Goal: Navigation & Orientation: Find specific page/section

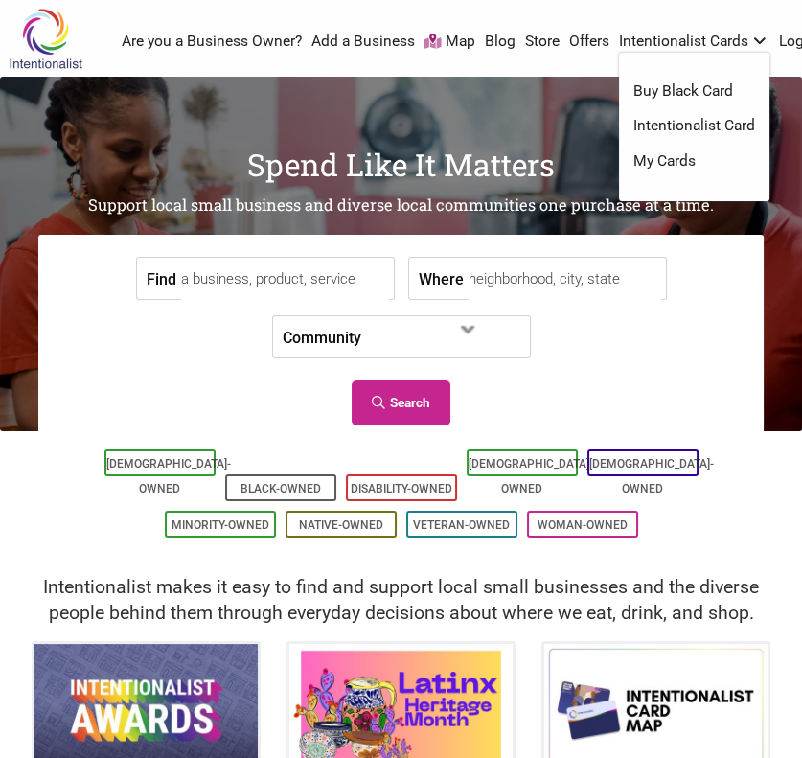
click at [703, 91] on link "Buy Black Card" at bounding box center [694, 91] width 122 height 21
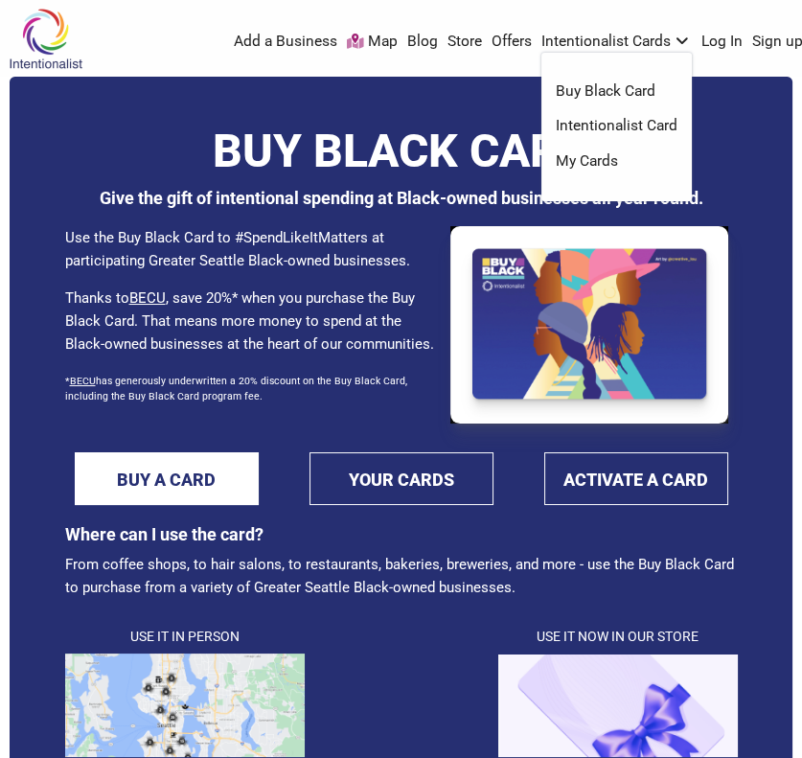
click at [611, 129] on link "Intentionalist Card" at bounding box center [617, 126] width 122 height 21
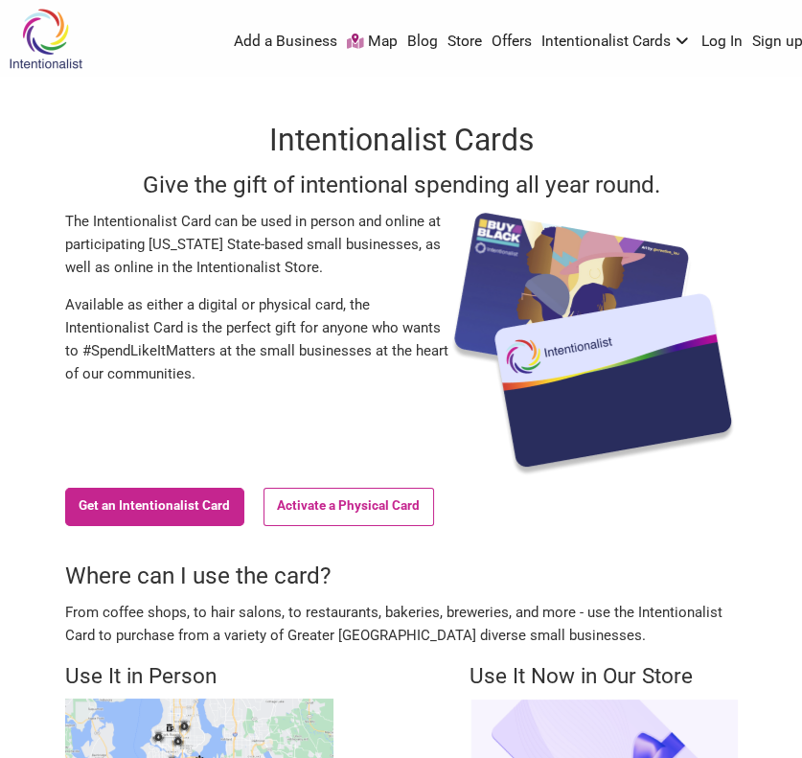
click at [291, 34] on link "Add a Business" at bounding box center [285, 42] width 103 height 21
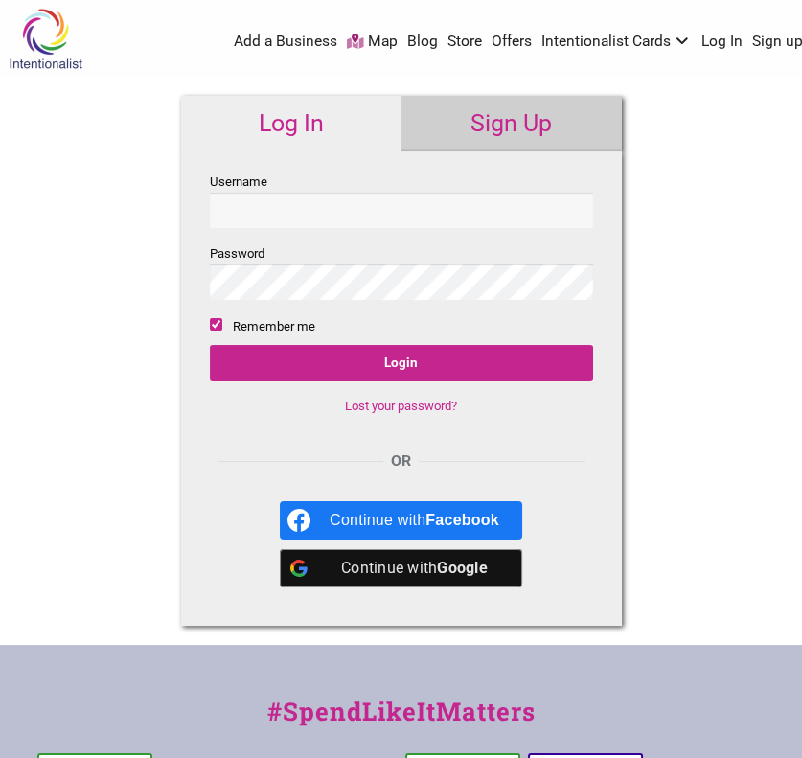
click at [390, 41] on link "Map" at bounding box center [372, 42] width 51 height 21
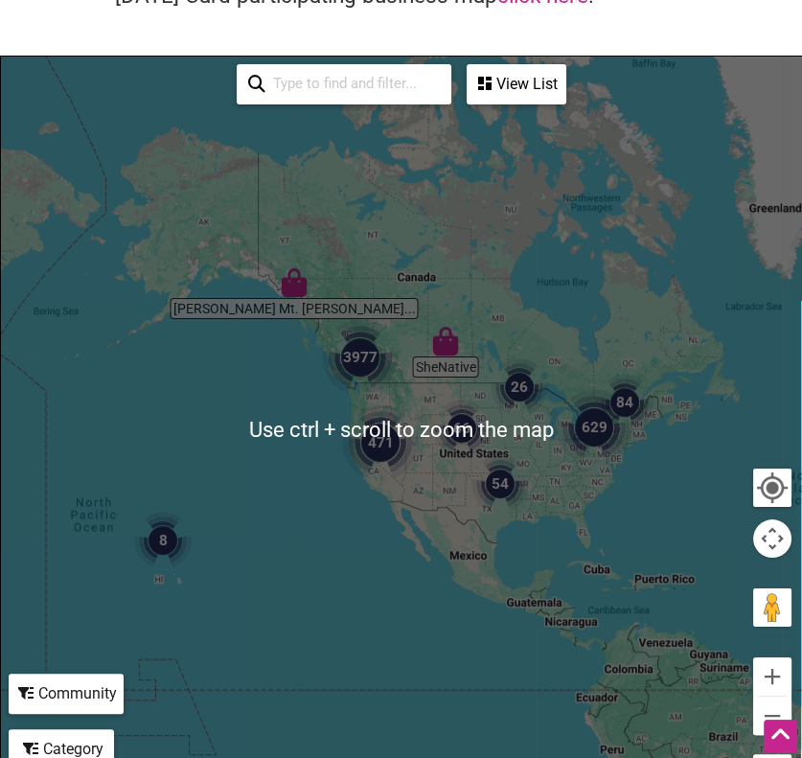
scroll to position [350, 0]
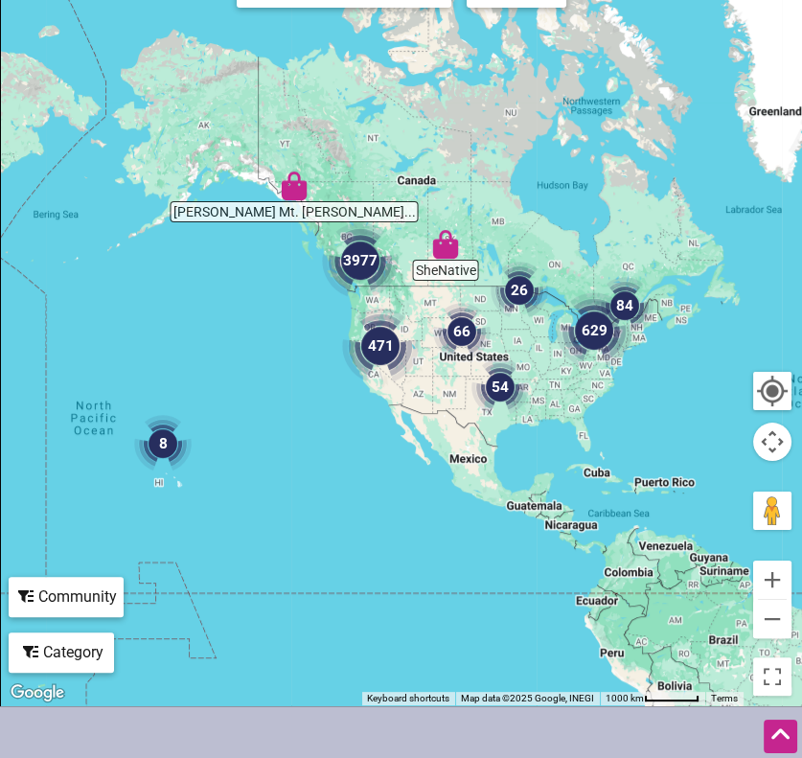
click at [355, 264] on img "3977" at bounding box center [360, 261] width 92 height 92
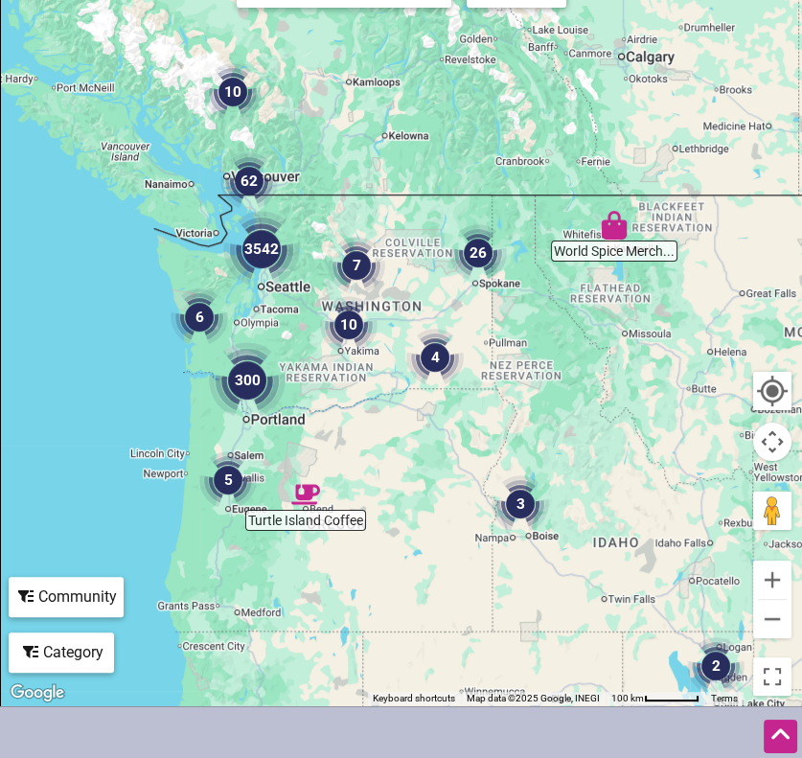
drag, startPoint x: 365, startPoint y: 394, endPoint x: 365, endPoint y: 371, distance: 23.0
click at [365, 371] on div "To navigate, press the arrow keys." at bounding box center [401, 332] width 800 height 745
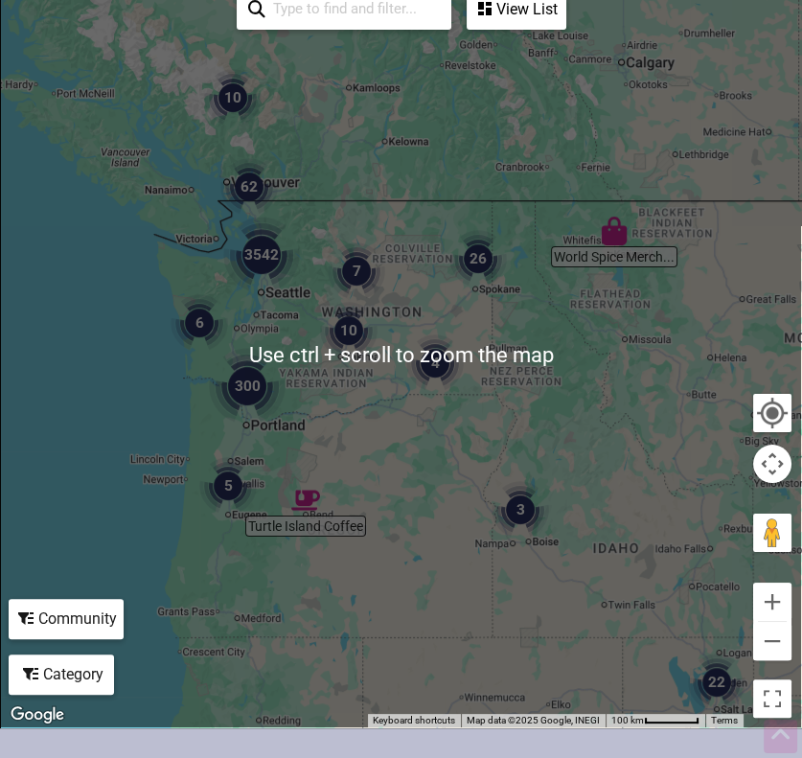
scroll to position [480, 0]
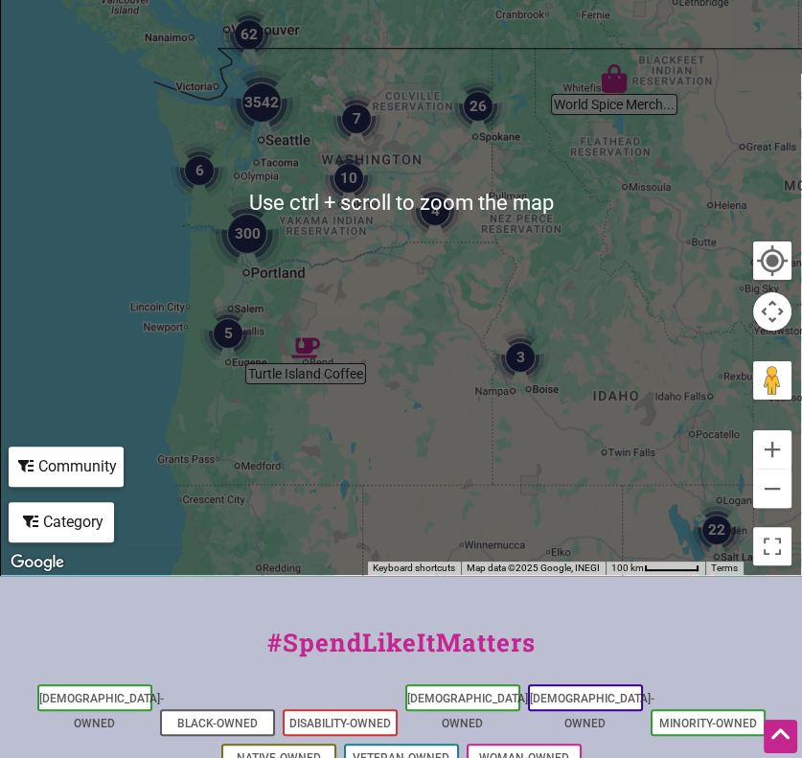
click at [269, 147] on img "3542" at bounding box center [262, 103] width 92 height 92
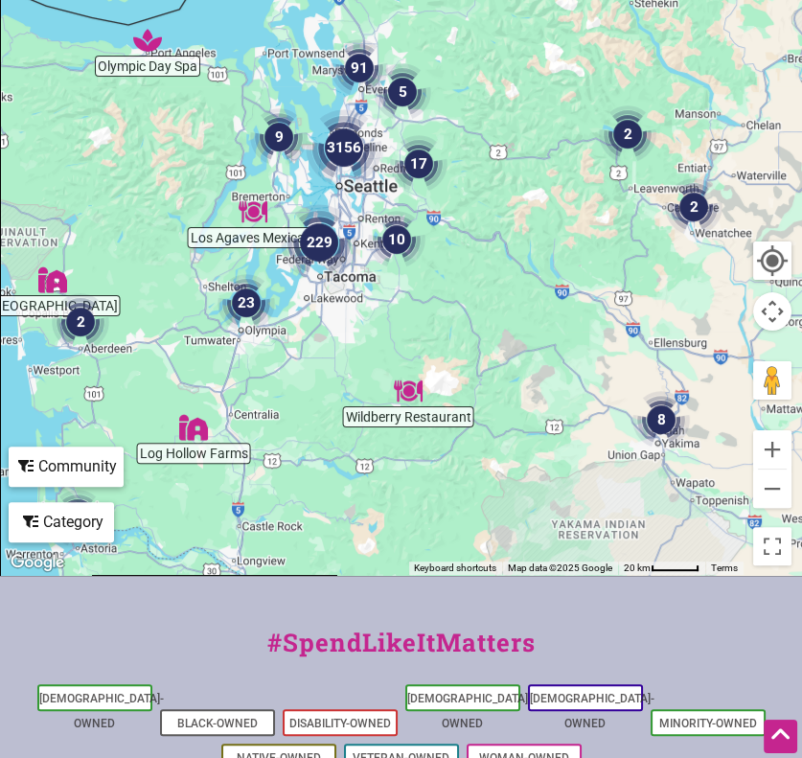
drag, startPoint x: 397, startPoint y: 319, endPoint x: 343, endPoint y: 327, distance: 54.2
click at [343, 327] on div "To navigate, press the arrow keys." at bounding box center [401, 201] width 800 height 745
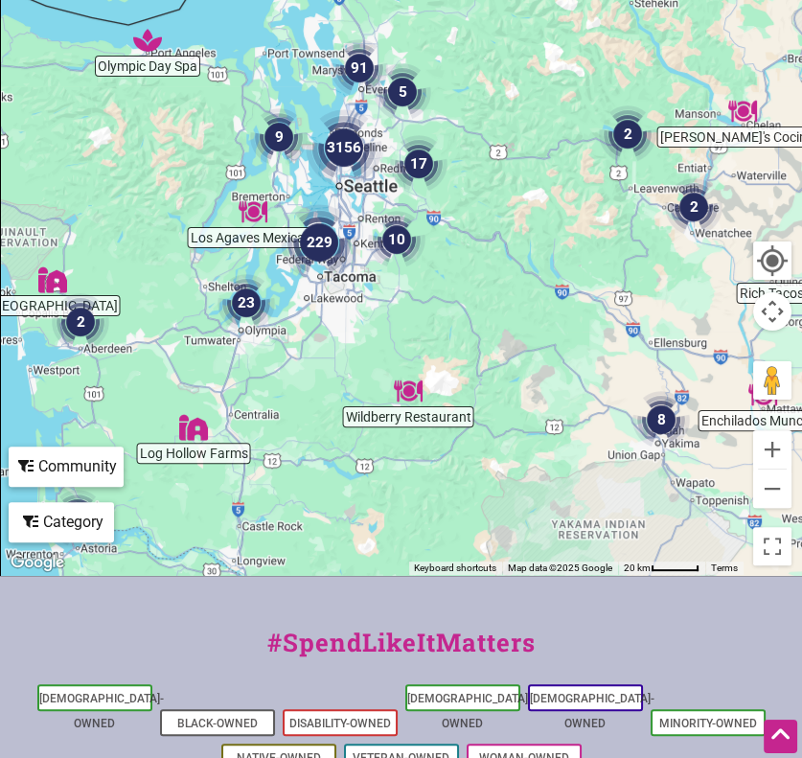
click at [324, 281] on img "229" at bounding box center [319, 242] width 92 height 92
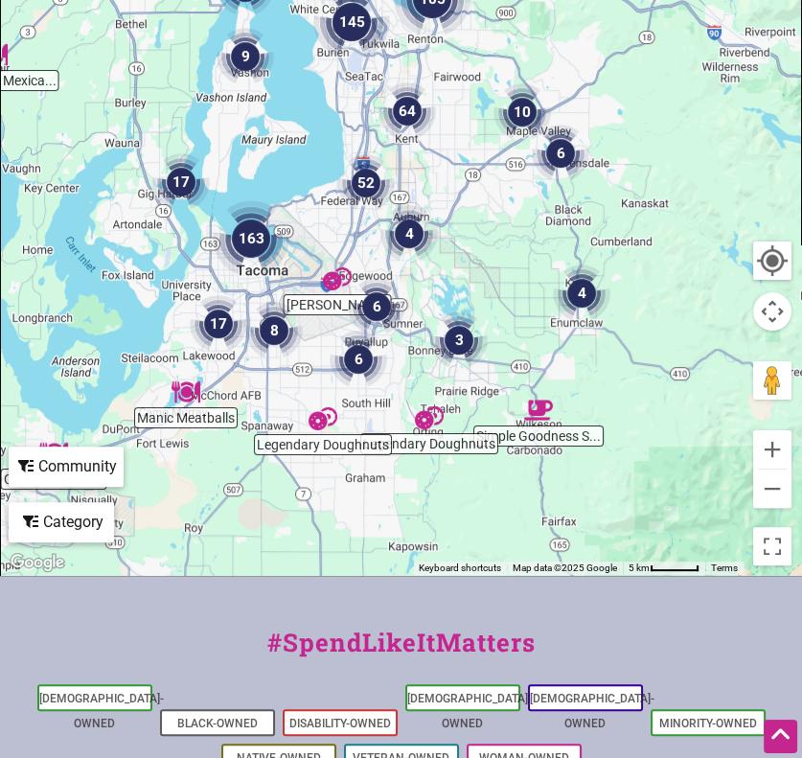
drag, startPoint x: 357, startPoint y: 333, endPoint x: 307, endPoint y: 418, distance: 98.4
click at [307, 418] on img "Legendary Doughnuts" at bounding box center [323, 419] width 44 height 44
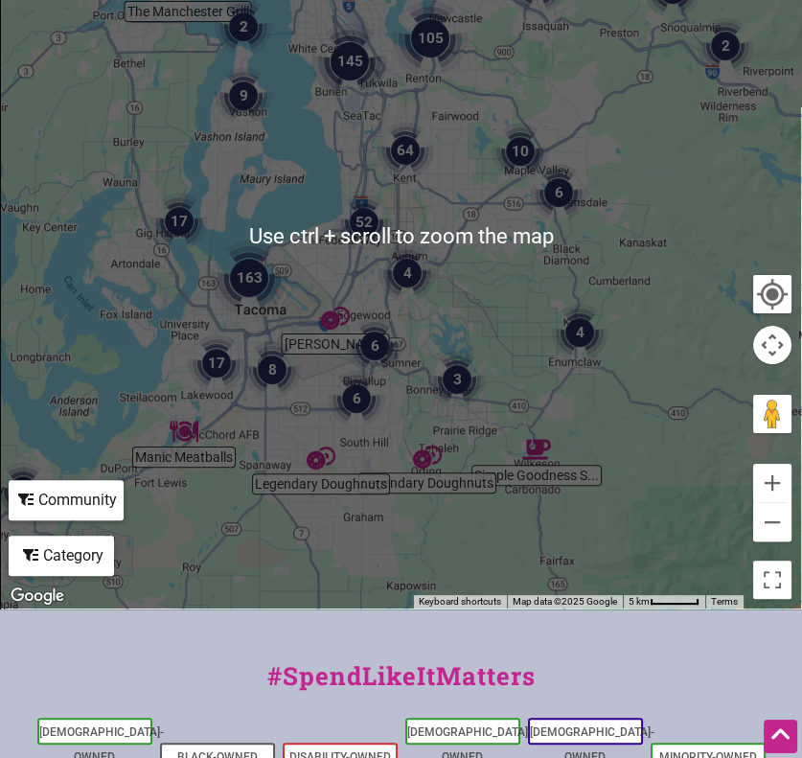
scroll to position [462, 0]
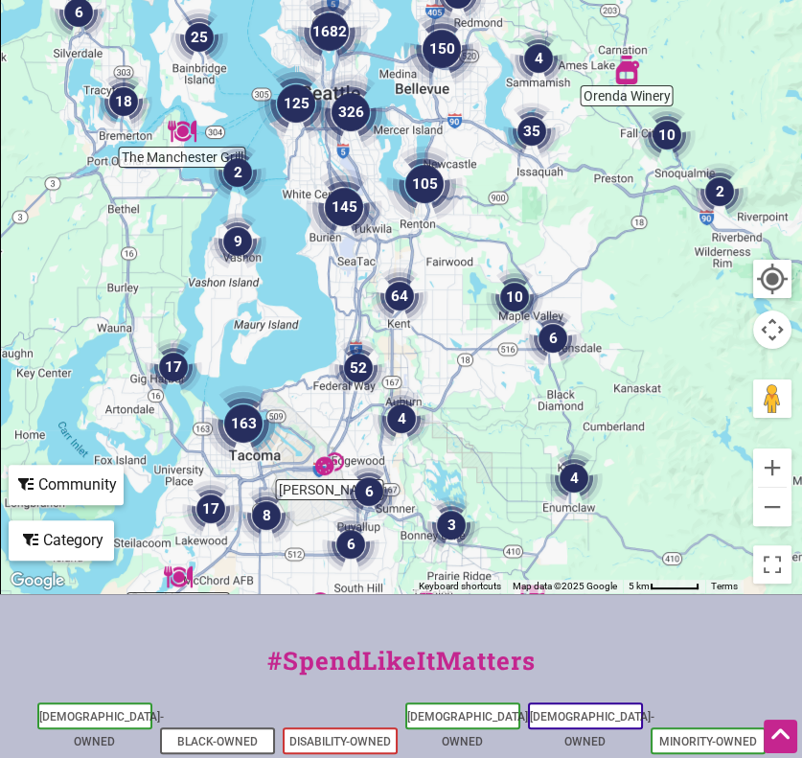
drag, startPoint x: 262, startPoint y: 165, endPoint x: 255, endPoint y: 328, distance: 163.0
click at [255, 328] on div "To navigate, press the arrow keys." at bounding box center [401, 220] width 800 height 745
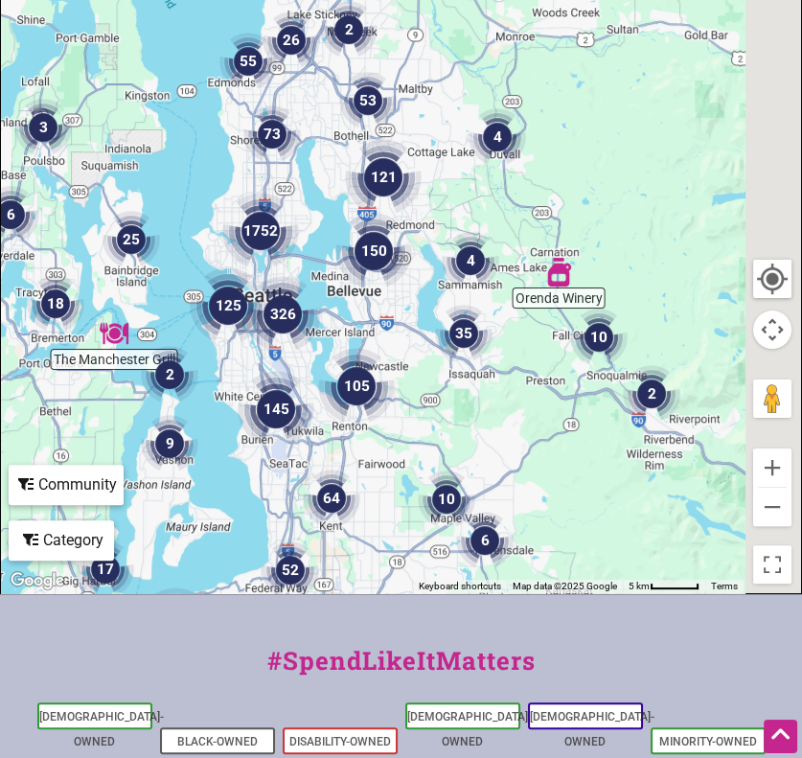
drag, startPoint x: 387, startPoint y: 313, endPoint x: 360, endPoint y: 408, distance: 98.6
click at [360, 408] on img "105" at bounding box center [356, 386] width 92 height 92
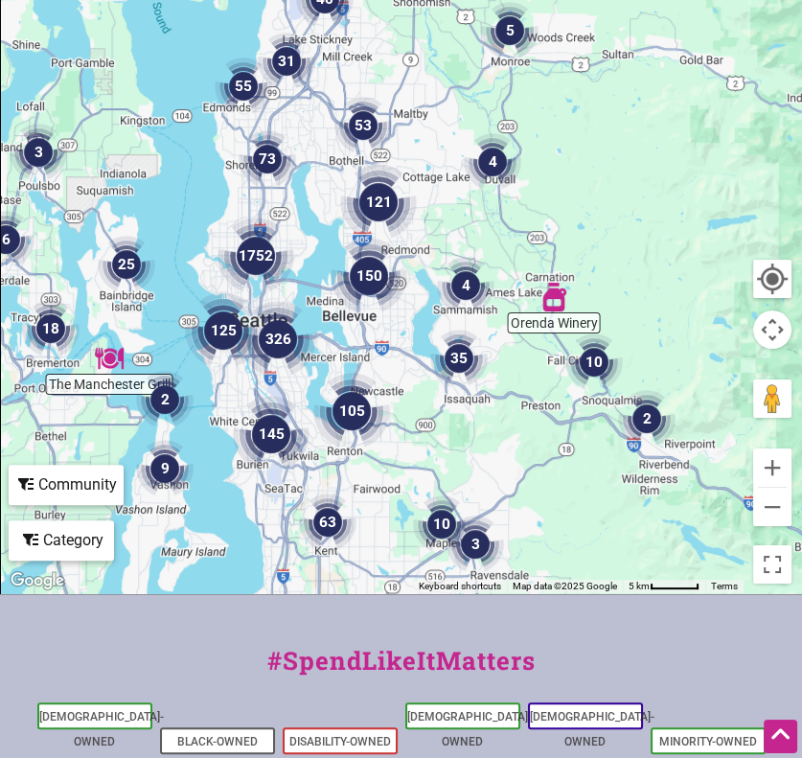
click at [256, 253] on img "1752" at bounding box center [256, 256] width 92 height 92
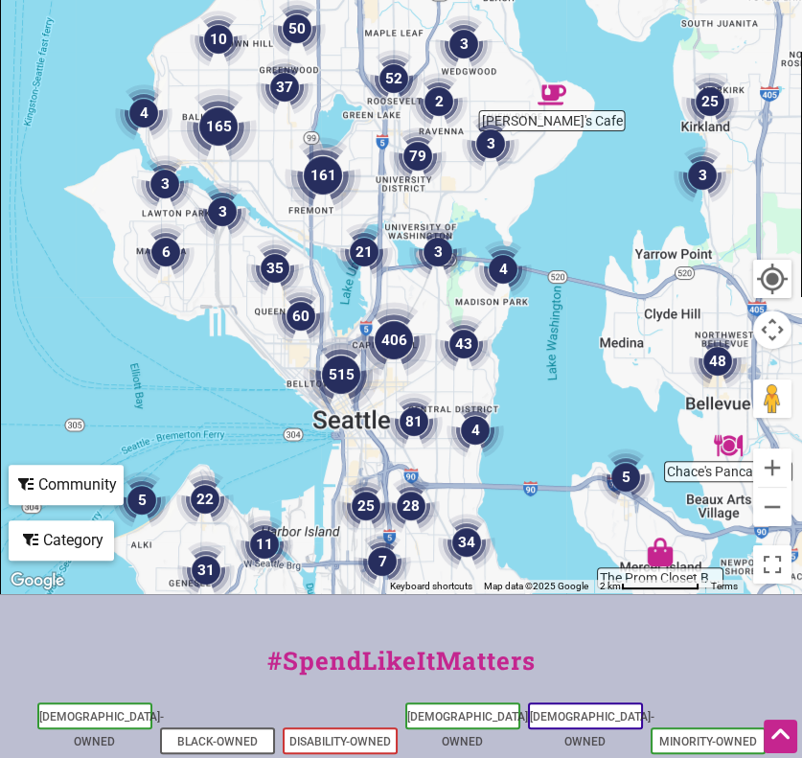
drag, startPoint x: 264, startPoint y: 334, endPoint x: 219, endPoint y: 343, distance: 45.8
click at [219, 343] on div "To navigate, press the arrow keys." at bounding box center [401, 220] width 800 height 745
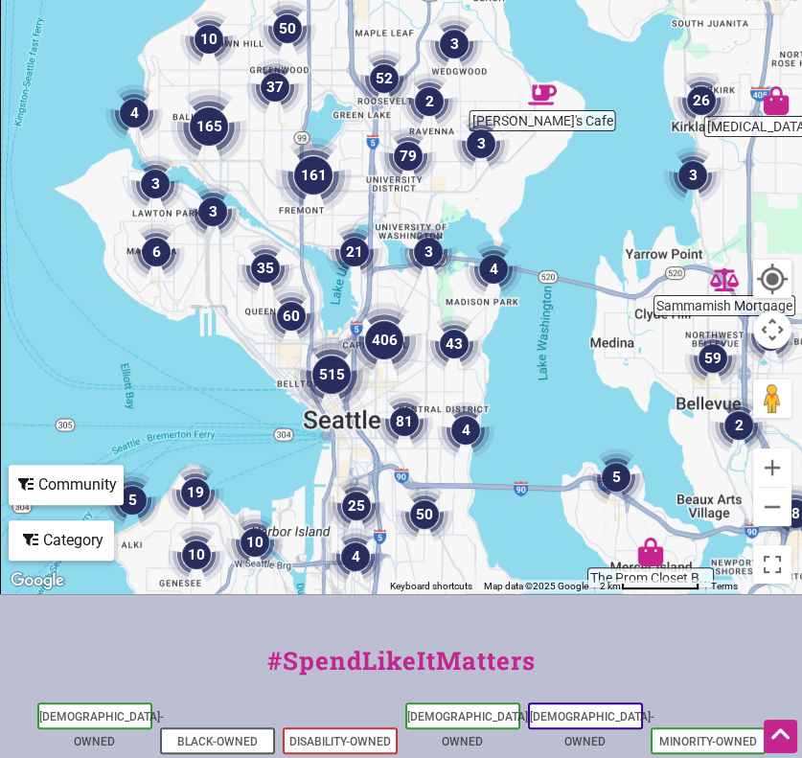
click at [328, 380] on img "515" at bounding box center [331, 375] width 92 height 92
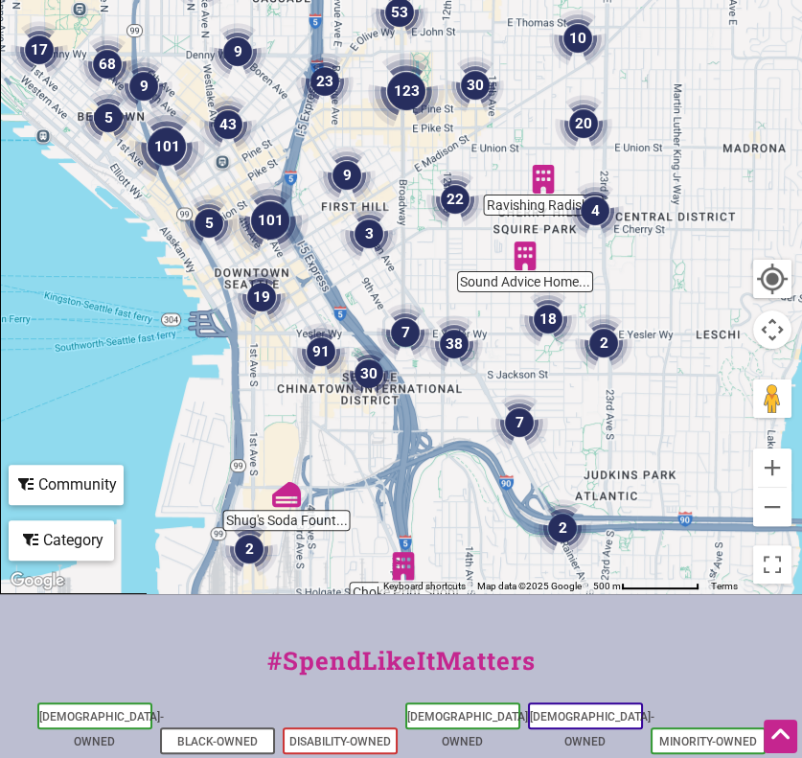
drag, startPoint x: 301, startPoint y: 382, endPoint x: 104, endPoint y: 376, distance: 196.5
click at [104, 376] on div "To navigate, press the arrow keys." at bounding box center [401, 220] width 800 height 745
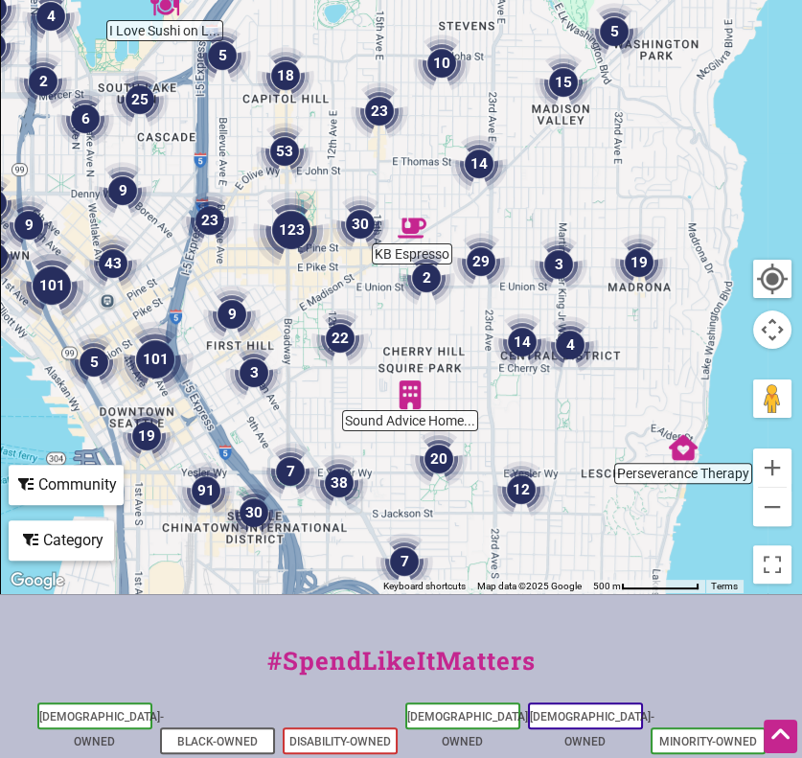
drag, startPoint x: 421, startPoint y: 233, endPoint x: 307, endPoint y: 376, distance: 183.4
click at [307, 376] on div "To navigate, press the arrow keys." at bounding box center [401, 220] width 800 height 745
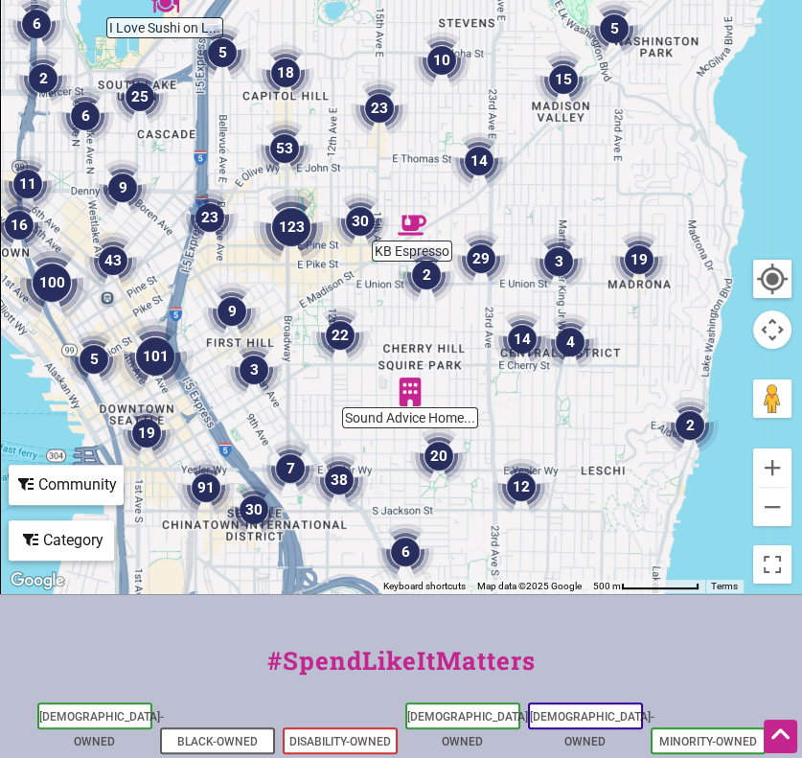
click at [159, 355] on img "101" at bounding box center [155, 356] width 92 height 92
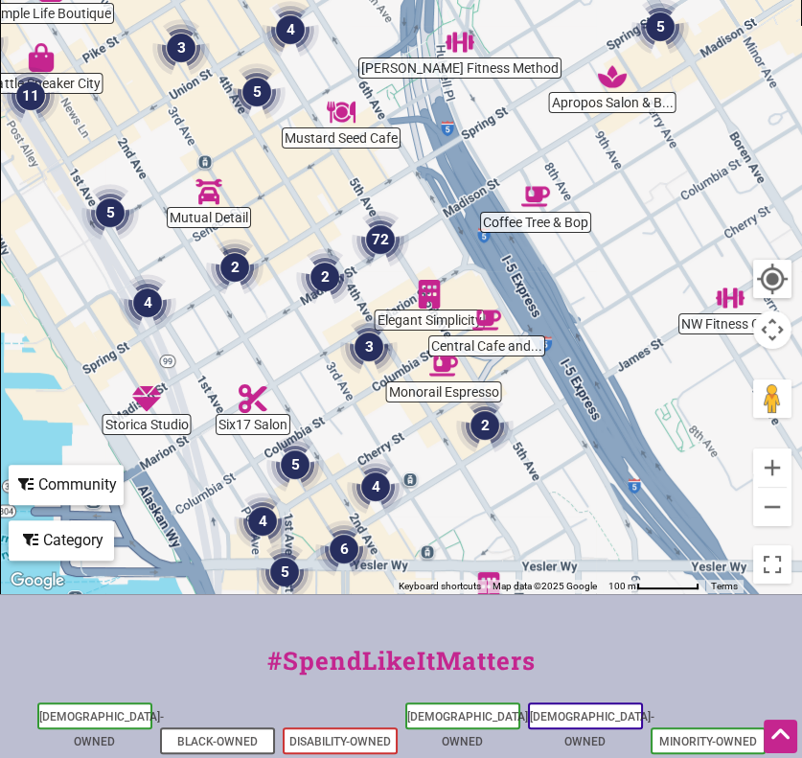
drag, startPoint x: 242, startPoint y: 332, endPoint x: 146, endPoint y: 402, distance: 119.4
click at [137, 413] on div "To navigate, press the arrow keys." at bounding box center [401, 220] width 800 height 745
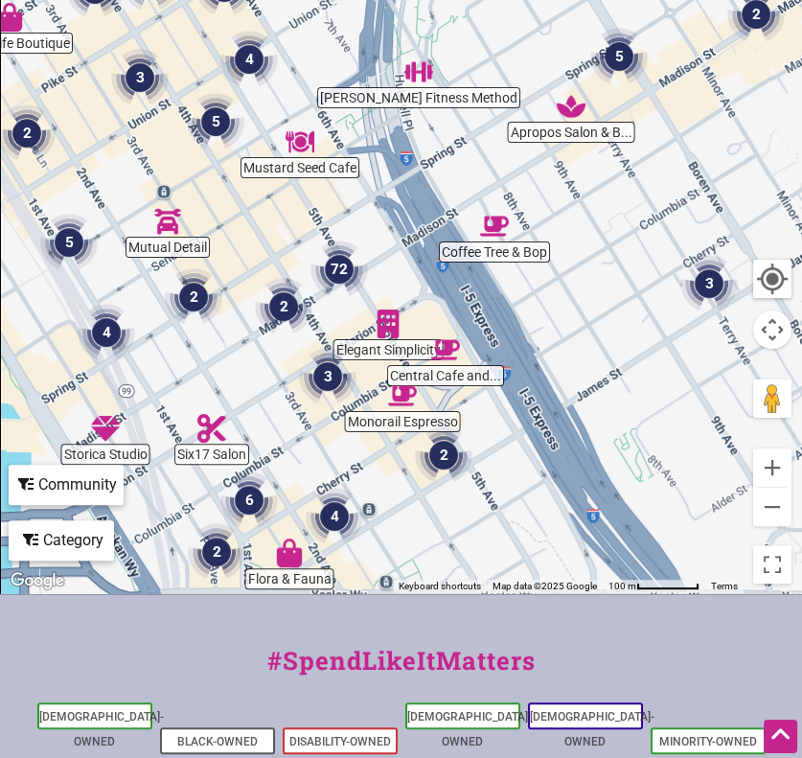
click at [345, 272] on img "72" at bounding box center [339, 269] width 73 height 73
